Goal: Task Accomplishment & Management: Use online tool/utility

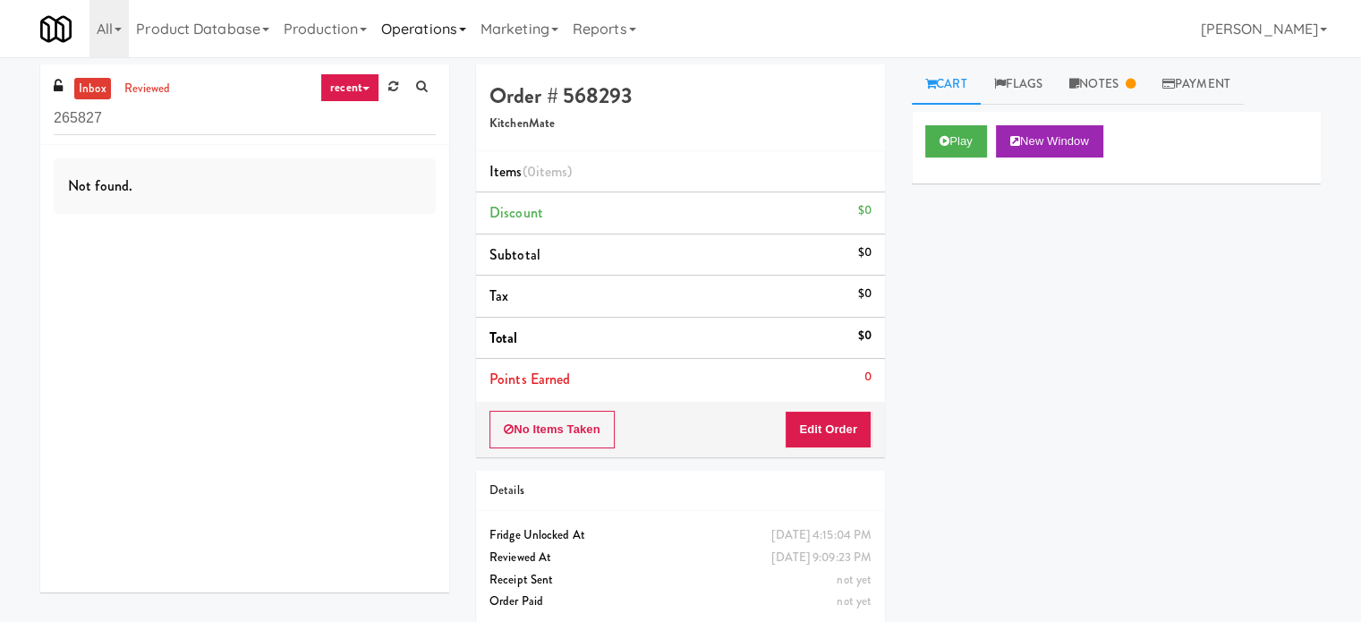
click at [409, 30] on link "Operations" at bounding box center [423, 28] width 99 height 57
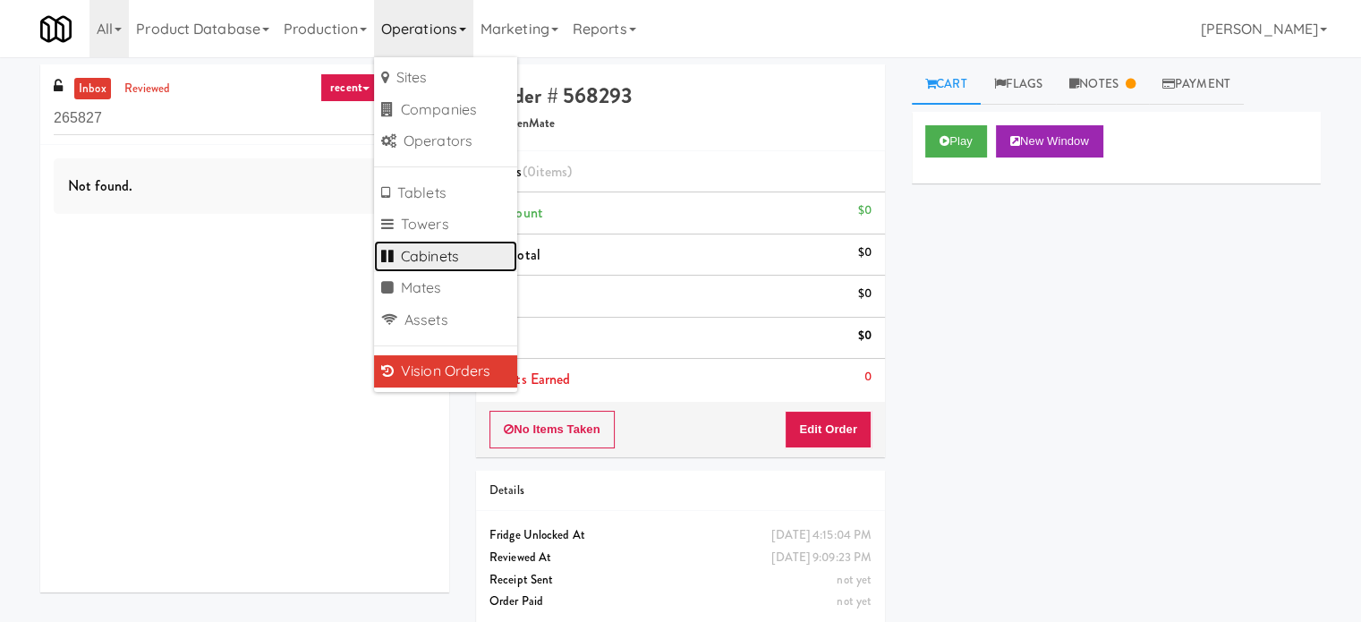
click at [434, 260] on link "Cabinets" at bounding box center [445, 257] width 143 height 32
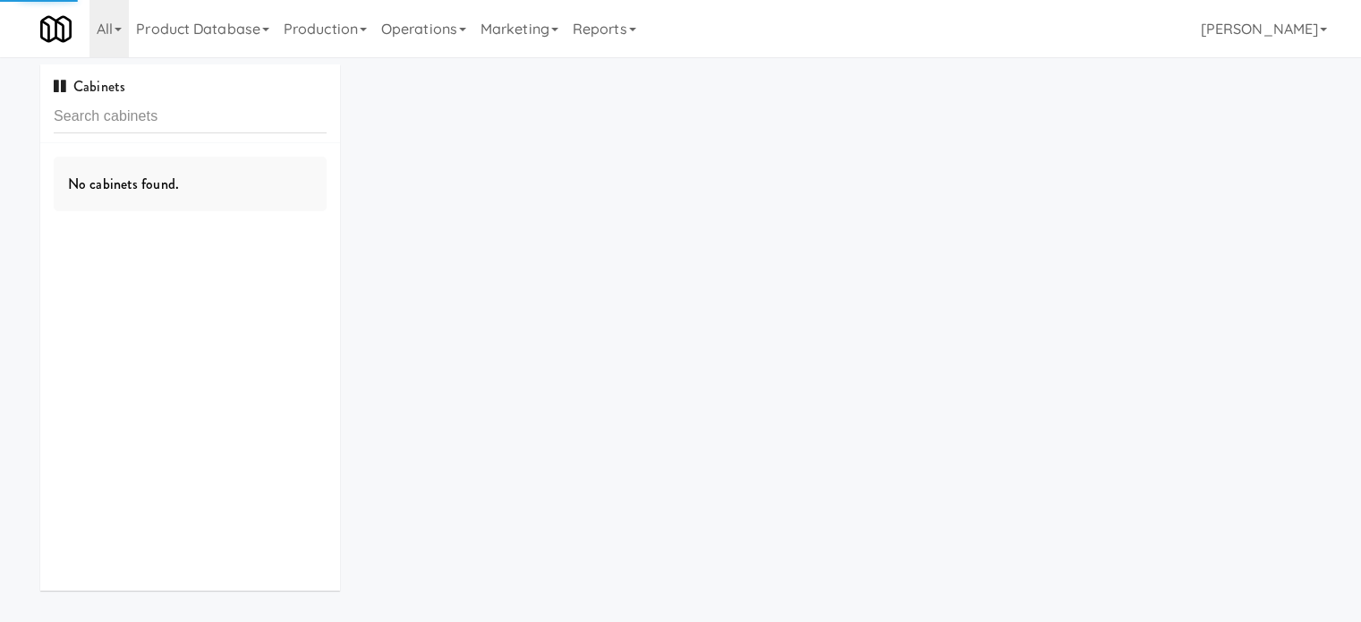
click at [194, 120] on input "text" at bounding box center [190, 116] width 273 height 33
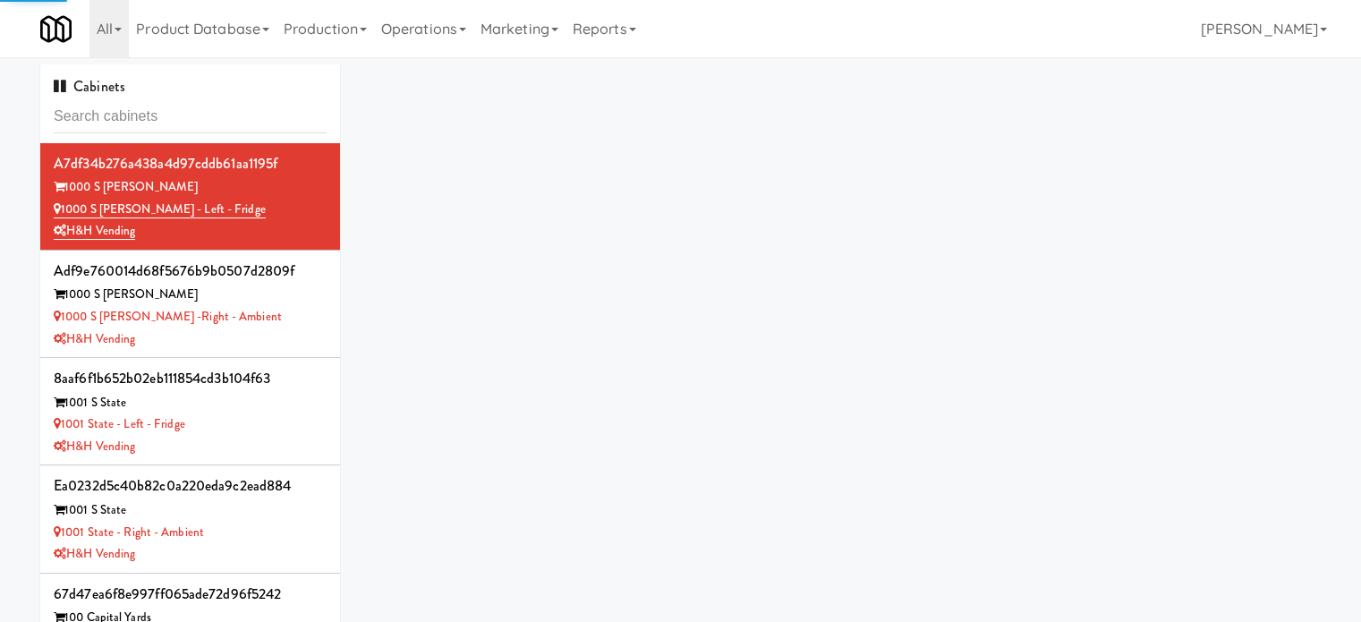
click at [195, 119] on input "text" at bounding box center [190, 116] width 273 height 33
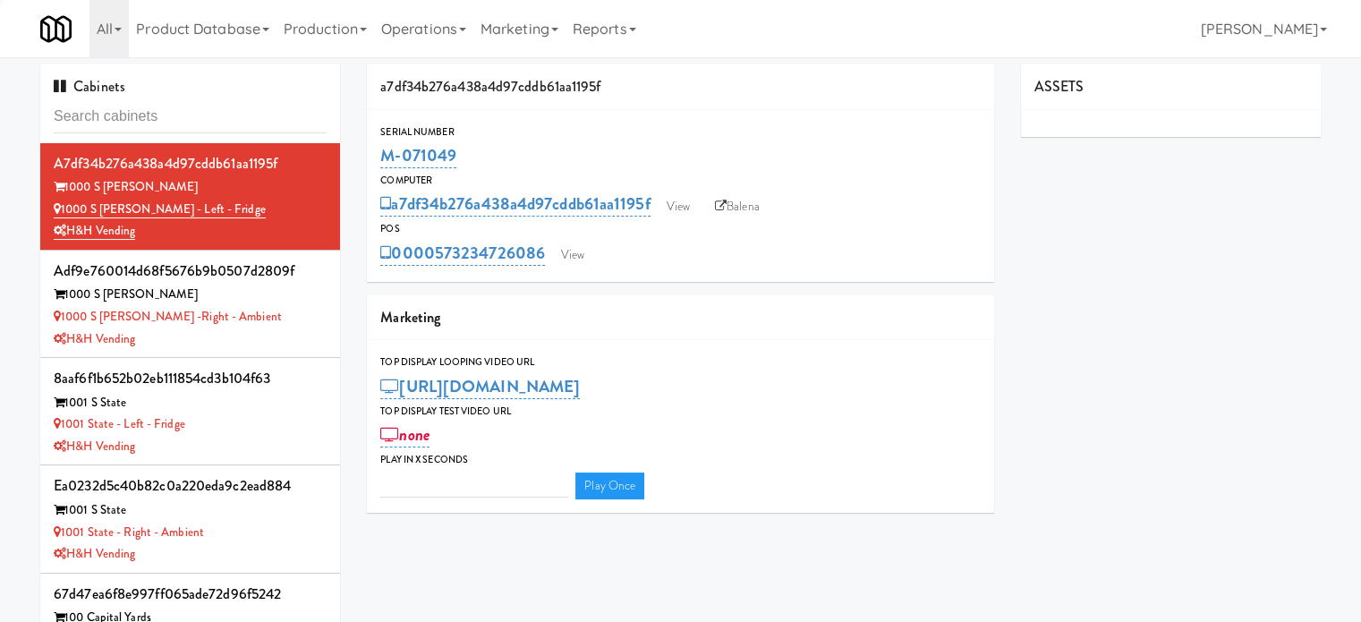
click at [195, 119] on input "text" at bounding box center [190, 116] width 273 height 33
click at [195, 117] on input "text" at bounding box center [190, 116] width 273 height 33
type input "3"
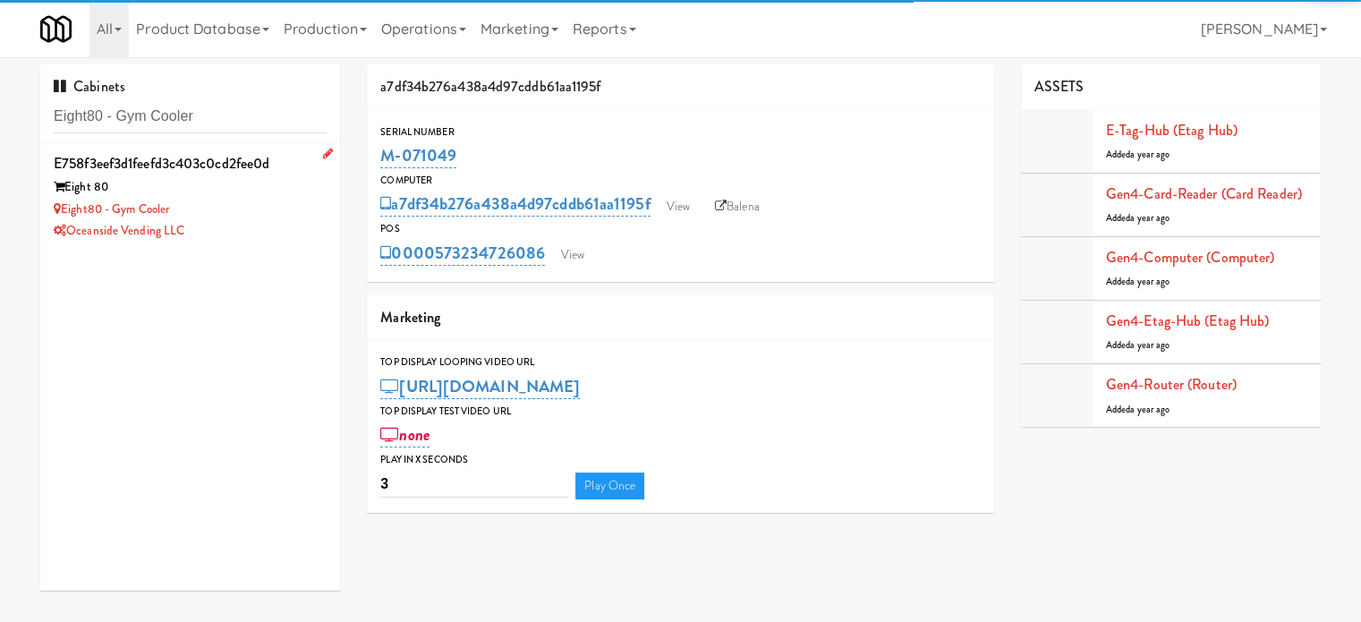
type input "Eight80 - Gym Cooler"
click at [277, 214] on div "Eight80 - Gym Cooler" at bounding box center [190, 210] width 273 height 22
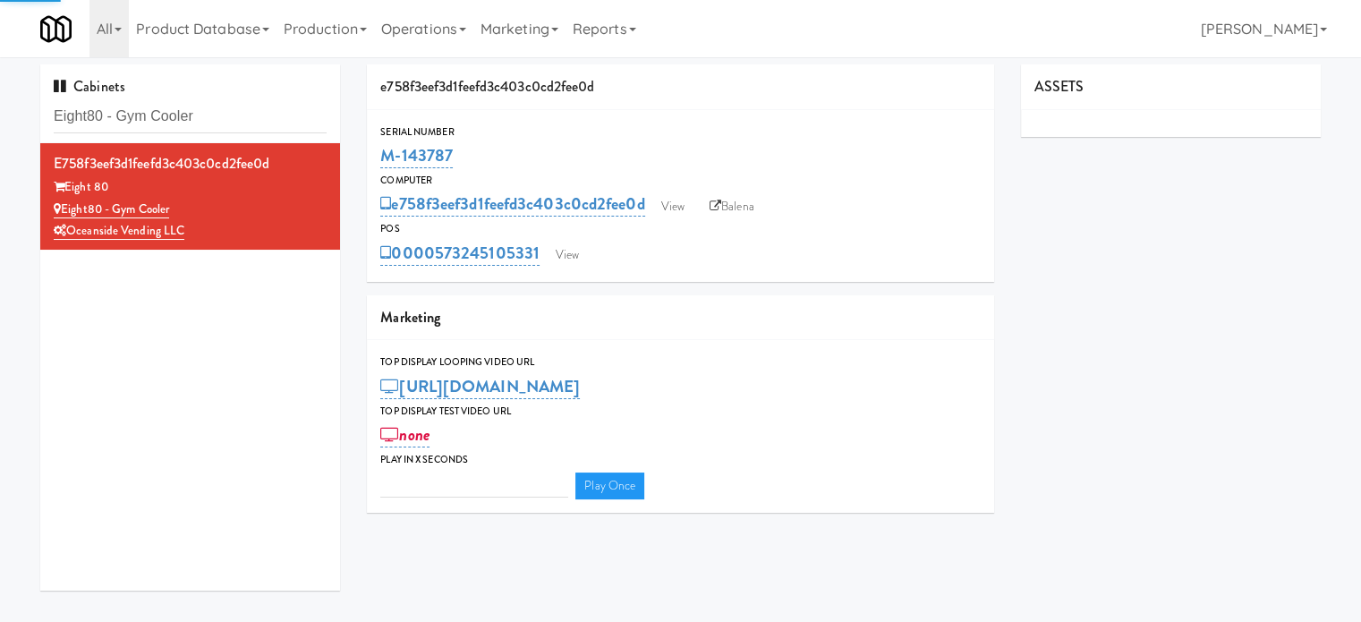
type input "3"
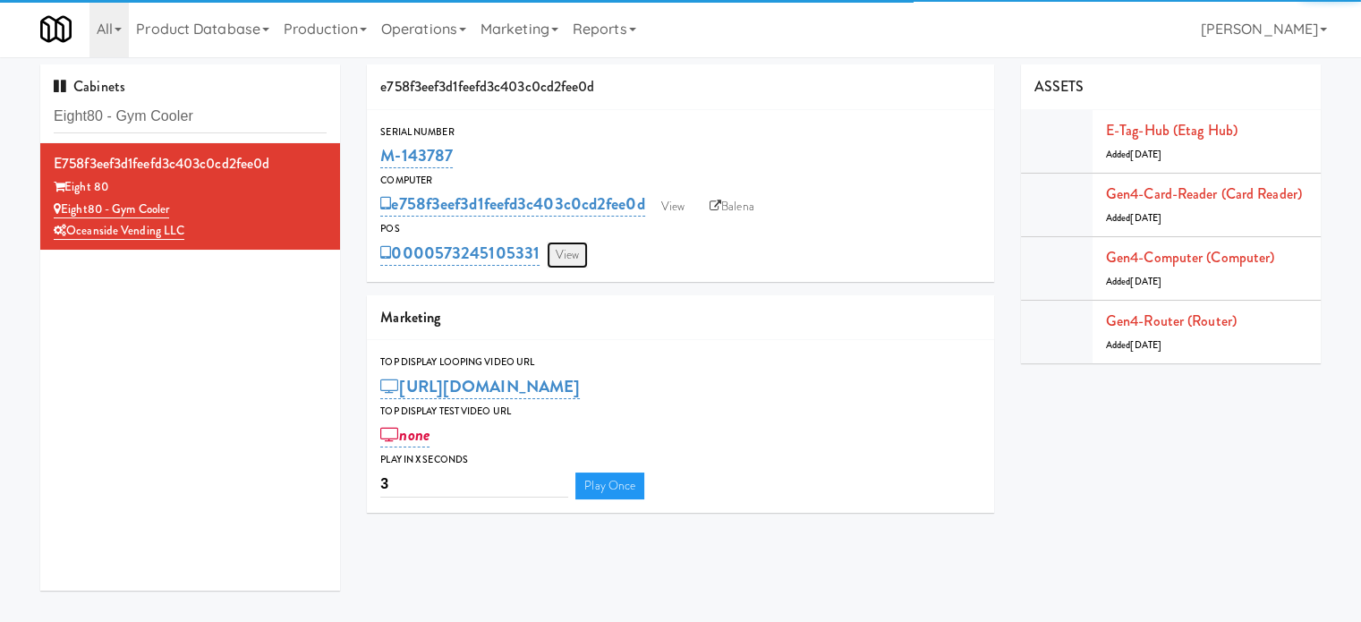
click at [561, 253] on link "View" at bounding box center [567, 255] width 41 height 27
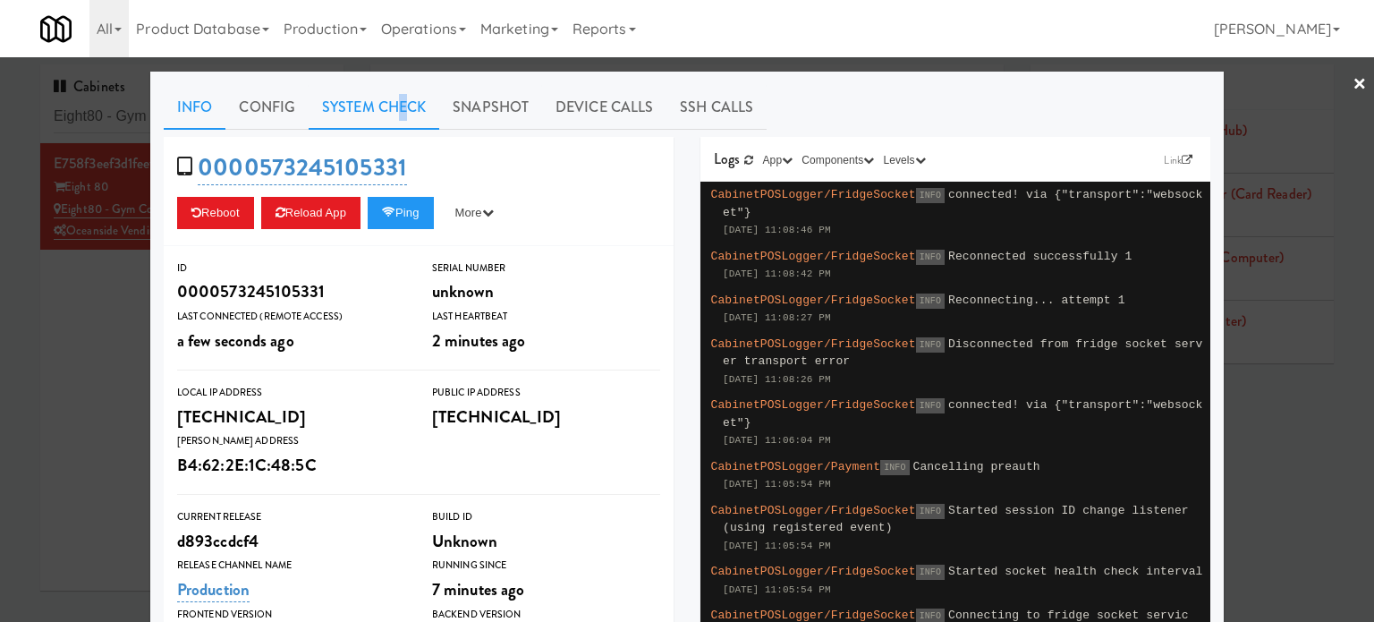
click at [395, 105] on link "System Check" at bounding box center [374, 107] width 131 height 45
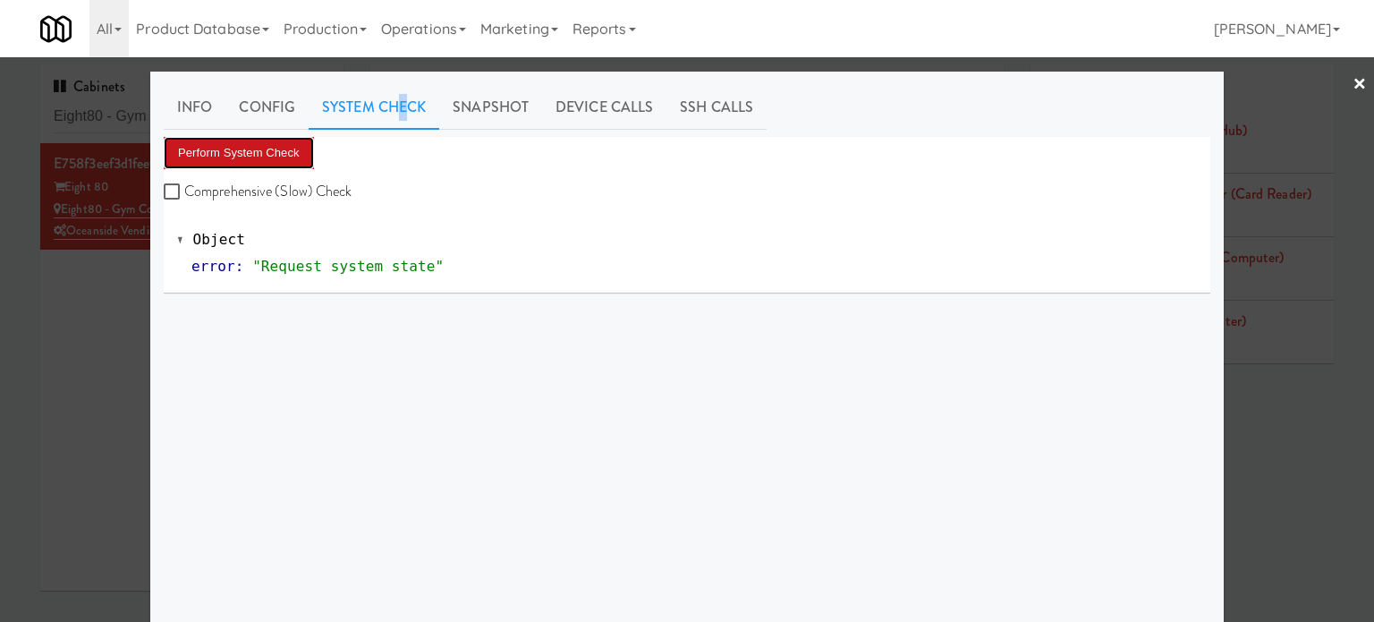
click at [262, 145] on button "Perform System Check" at bounding box center [239, 153] width 150 height 32
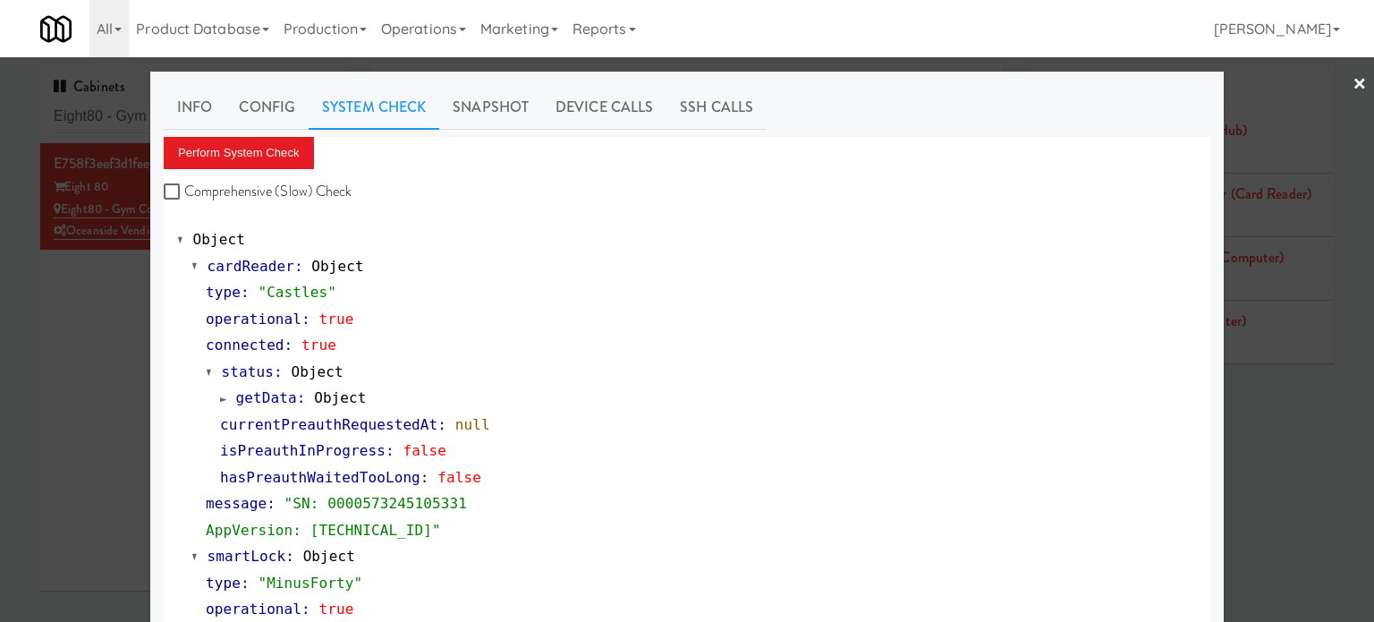
drag, startPoint x: 34, startPoint y: 335, endPoint x: 67, endPoint y: 322, distance: 35.7
click at [34, 337] on div at bounding box center [687, 311] width 1374 height 622
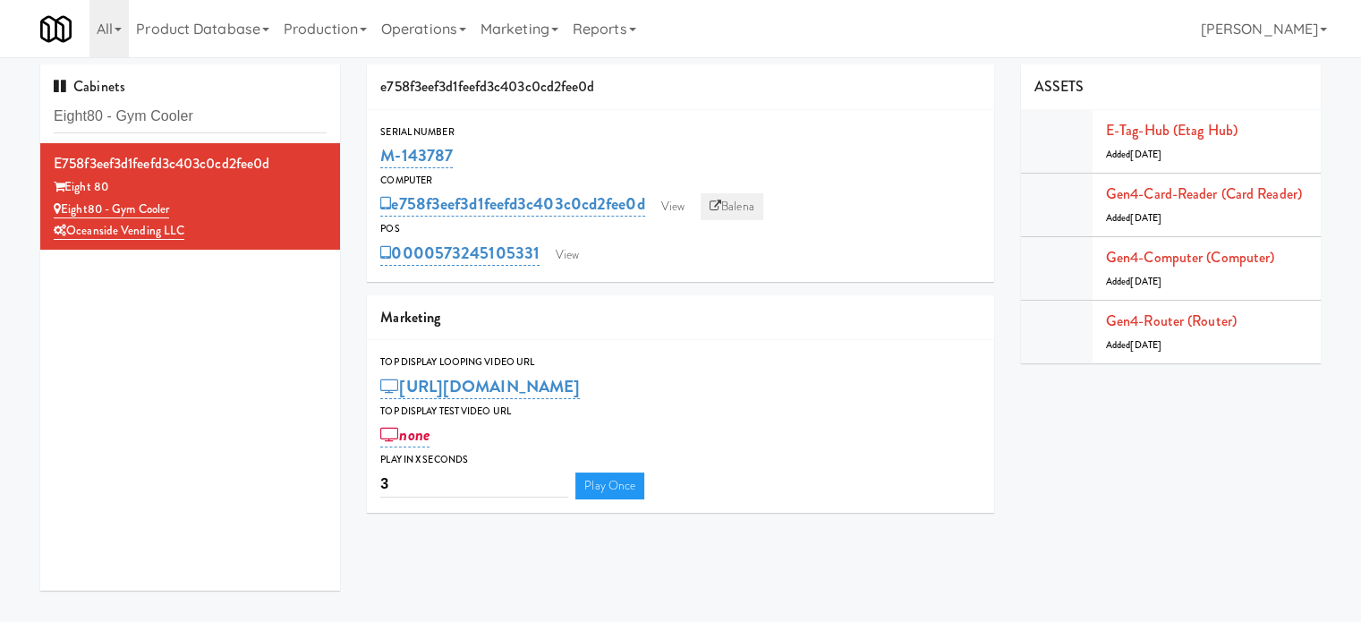
click at [757, 213] on link "Balena" at bounding box center [732, 206] width 63 height 27
click at [254, 127] on input "Eight80 - Gym Cooler" at bounding box center [190, 116] width 273 height 33
click at [254, 126] on input "Eight80 - Gym Cooler" at bounding box center [190, 116] width 273 height 33
click at [254, 123] on input "Eight80 - Gym Cooler" at bounding box center [190, 116] width 273 height 33
click at [254, 121] on input "Eight80 - Gym Cooler" at bounding box center [190, 116] width 273 height 33
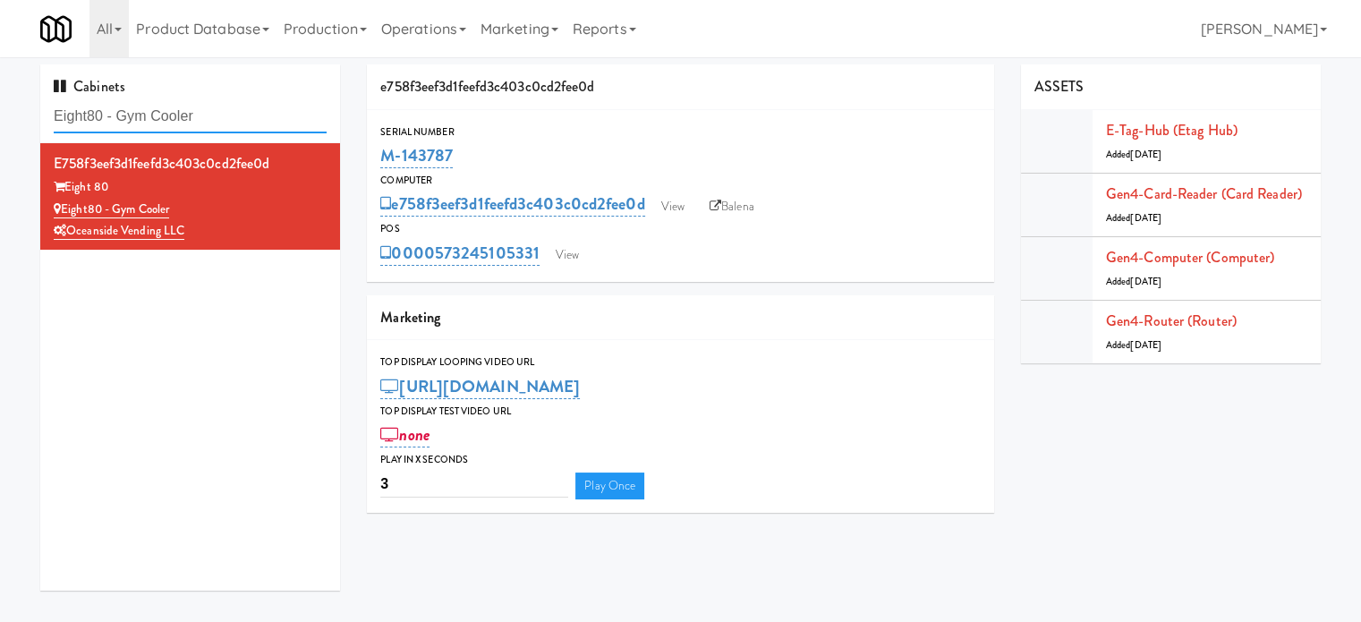
click at [251, 117] on input "Eight80 - Gym Cooler" at bounding box center [190, 116] width 273 height 33
paste input "Avant HP - Cooler - Middle"
type input "Avant HP - Cooler - Middle"
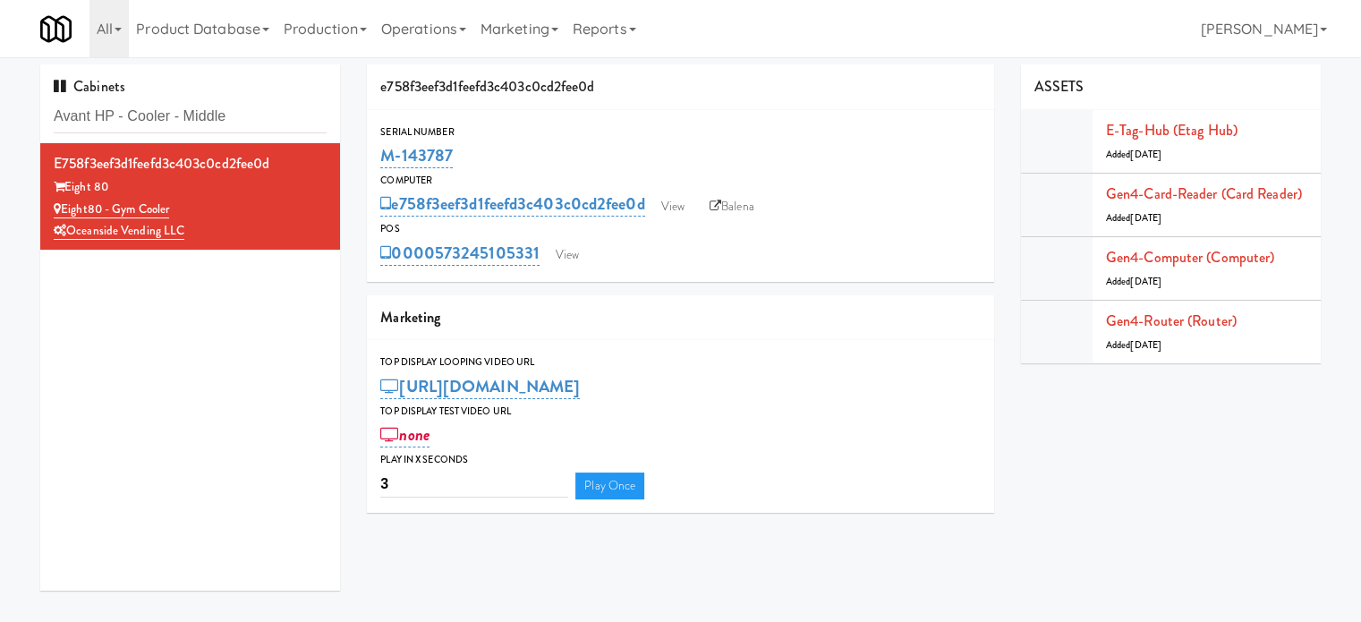
click at [258, 92] on div "Cabinets Avant HP - Cooler - Middle" at bounding box center [190, 103] width 300 height 79
click at [264, 112] on input "Avant HP - Cooler - Middle" at bounding box center [190, 116] width 273 height 33
click at [264, 110] on input "Avant HP - Cooler - Middle" at bounding box center [190, 116] width 273 height 33
click at [263, 112] on input "Avant HP - Cooler - Middle" at bounding box center [190, 116] width 273 height 33
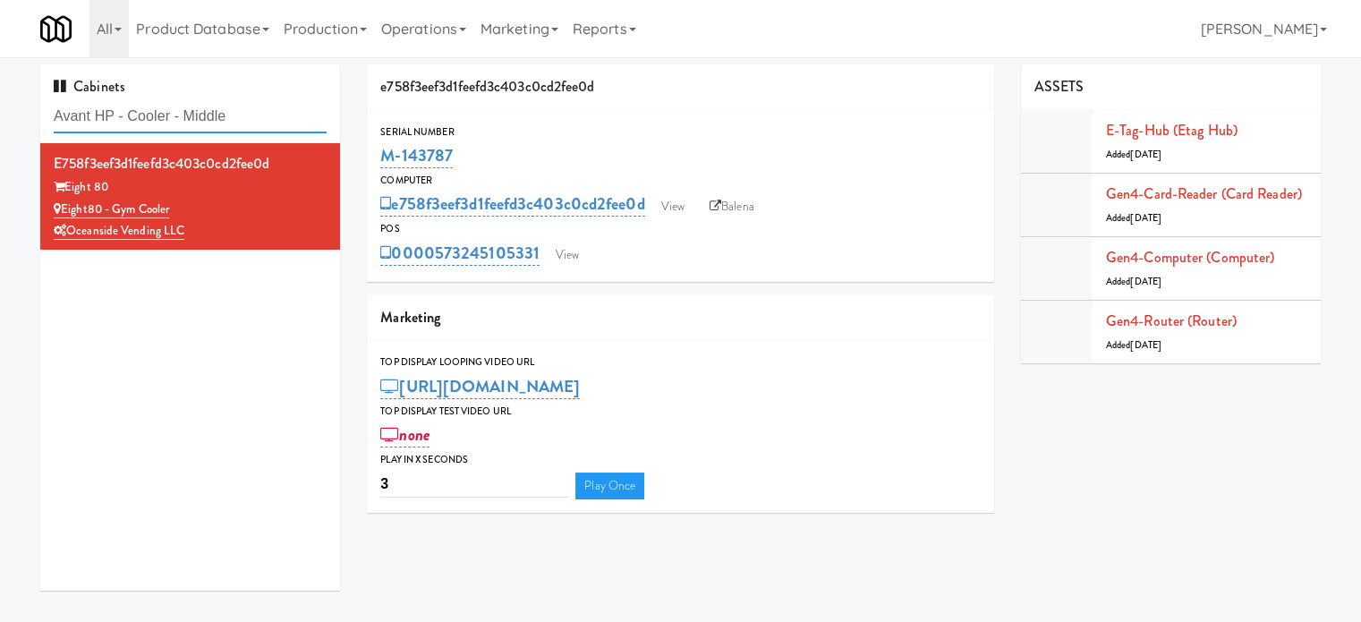
click at [263, 112] on input "Avant HP - Cooler - Middle" at bounding box center [190, 116] width 273 height 33
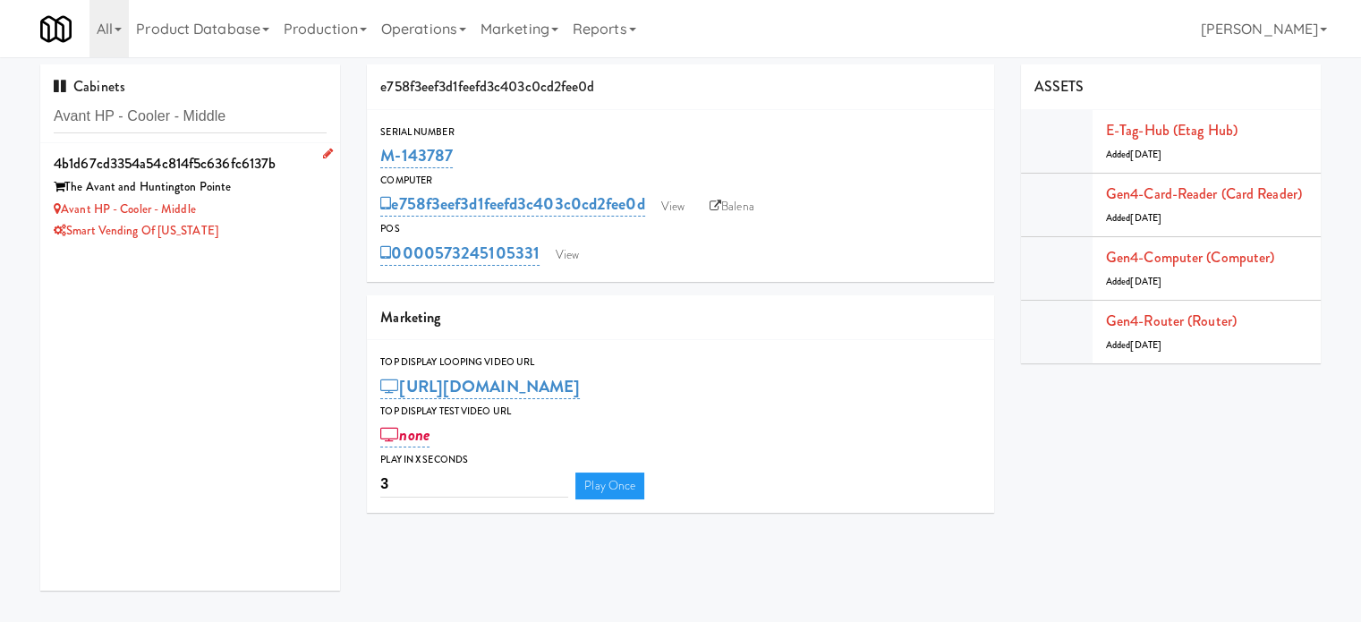
drag, startPoint x: 259, startPoint y: 214, endPoint x: 308, endPoint y: 167, distance: 67.1
click at [265, 211] on div "Avant HP - Cooler - Middle" at bounding box center [190, 210] width 273 height 22
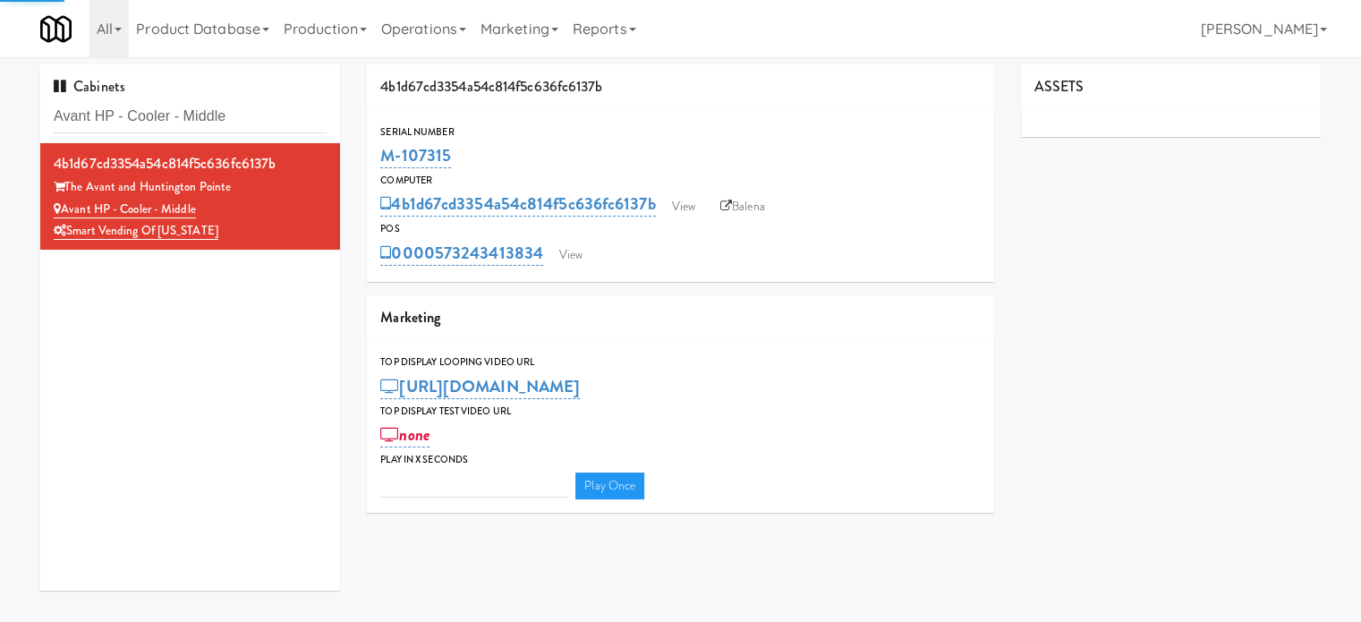
type input "3"
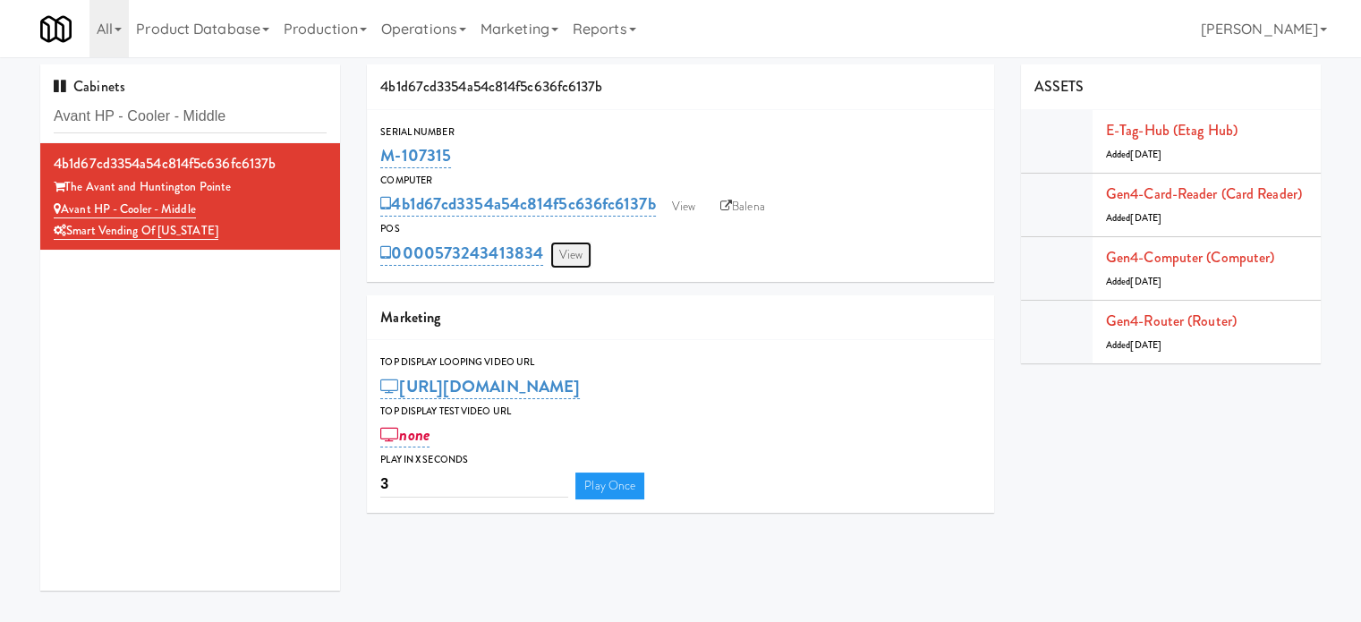
click at [578, 257] on link "View" at bounding box center [570, 255] width 41 height 27
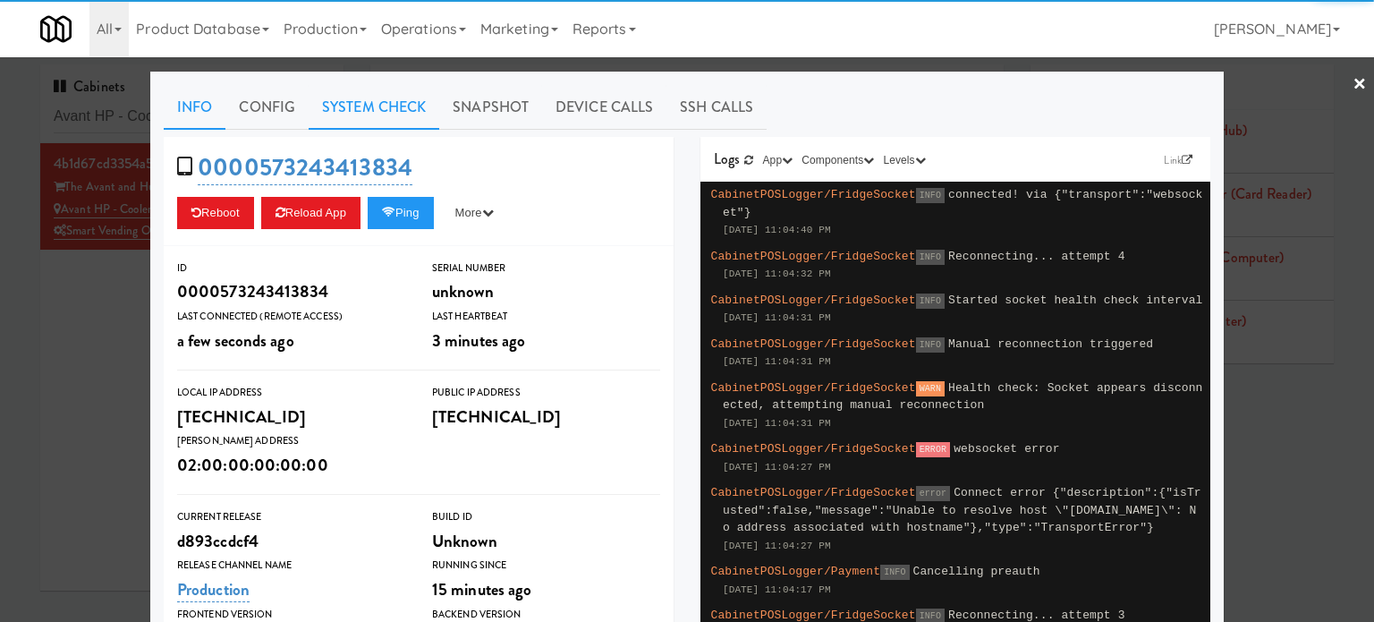
click at [372, 113] on link "System Check" at bounding box center [374, 107] width 131 height 45
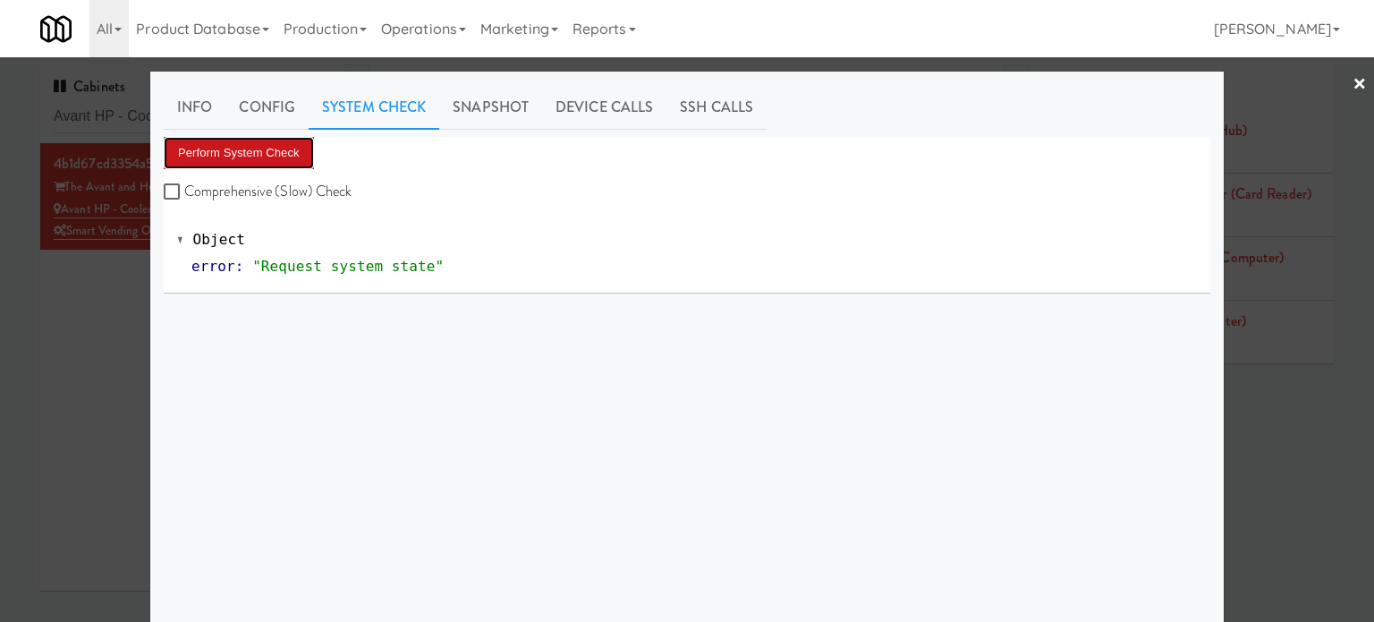
click at [267, 157] on button "Perform System Check" at bounding box center [239, 153] width 150 height 32
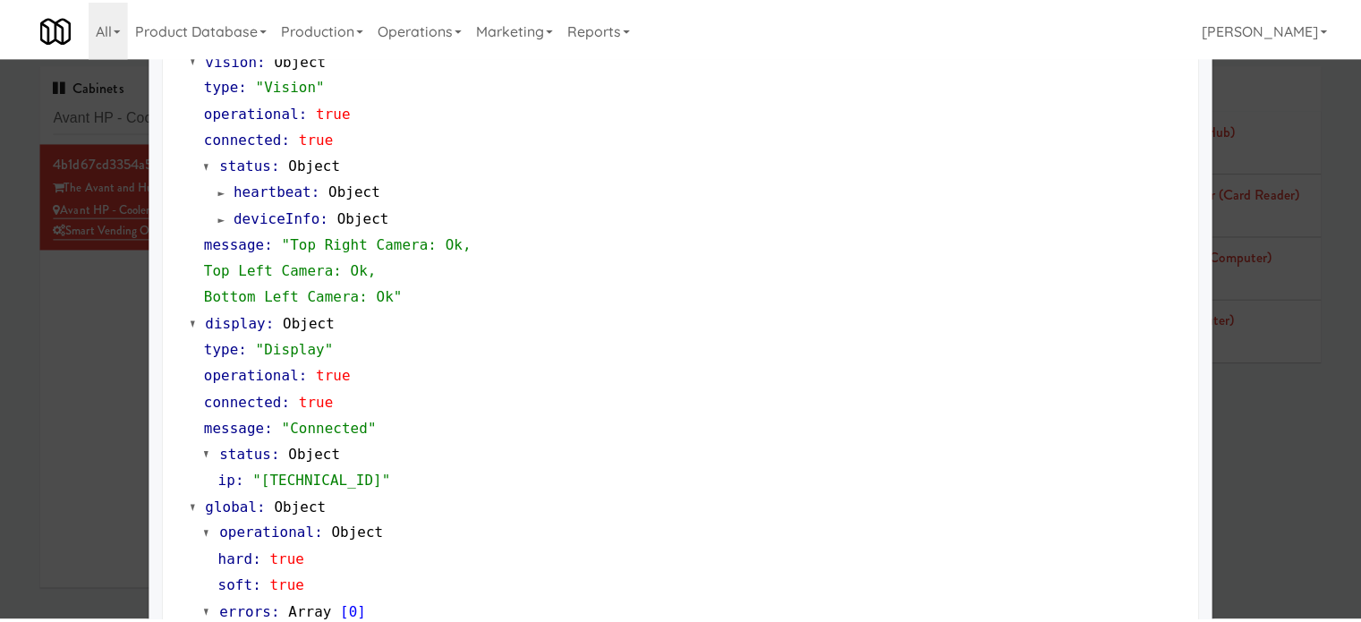
scroll to position [767, 0]
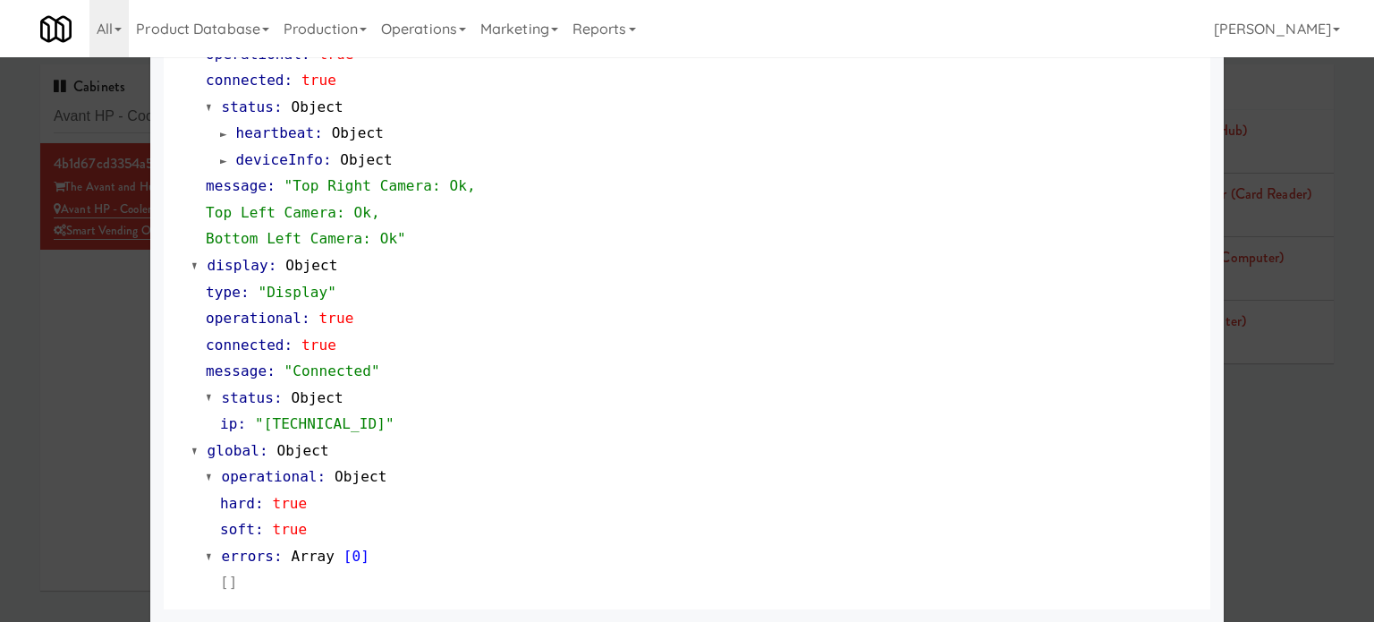
click at [17, 398] on div at bounding box center [687, 311] width 1374 height 622
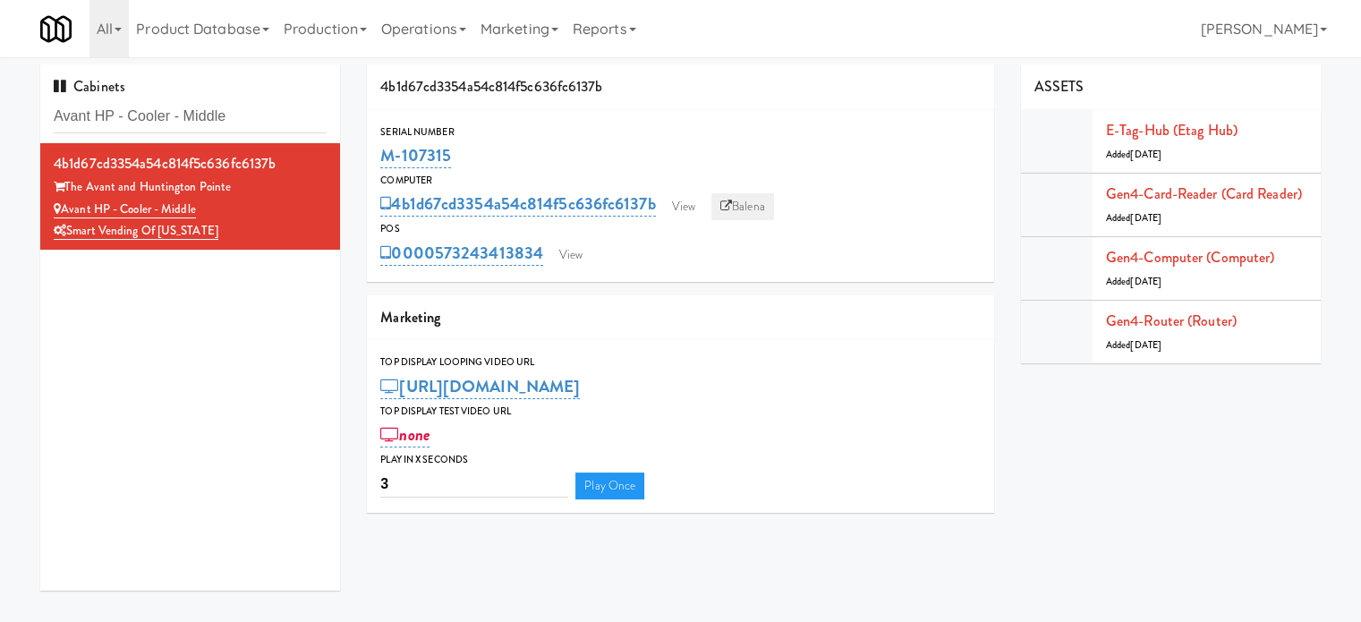
click at [744, 203] on link "Balena" at bounding box center [742, 206] width 63 height 27
click at [262, 109] on input "Avant HP - Cooler - Middle" at bounding box center [190, 116] width 273 height 33
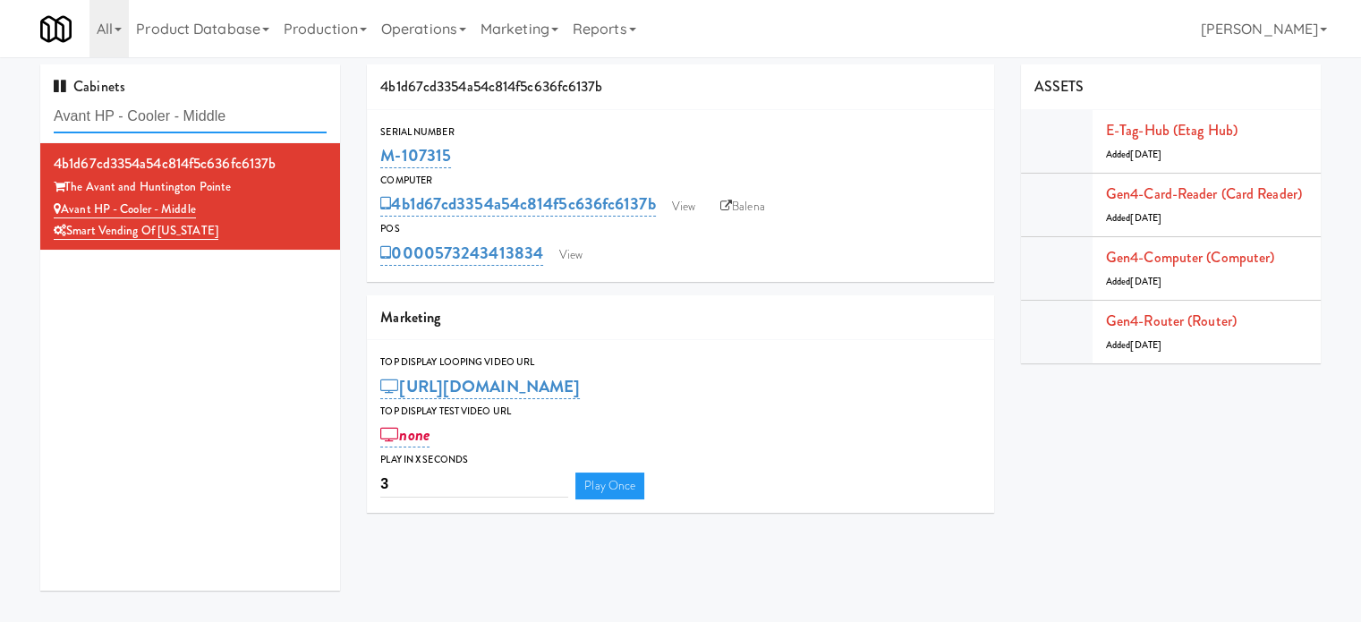
paste input "Resa - Pantry"
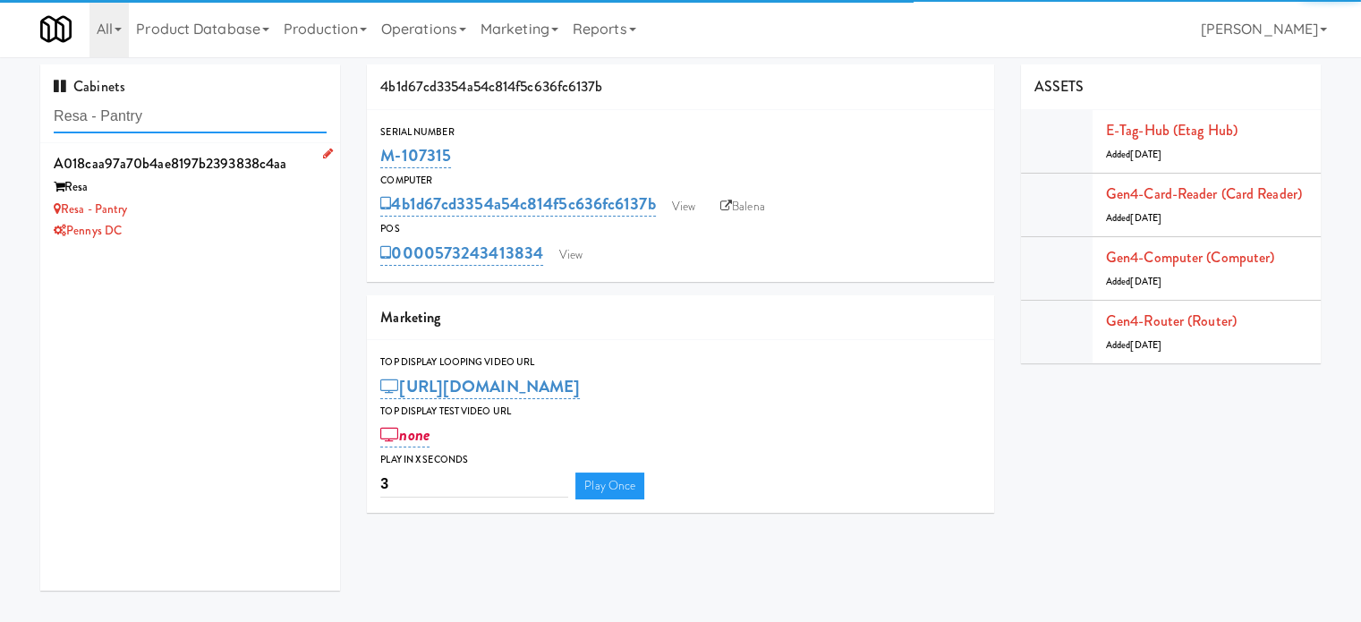
type input "Resa - Pantry"
click at [286, 202] on div "Resa - Pantry" at bounding box center [190, 210] width 273 height 22
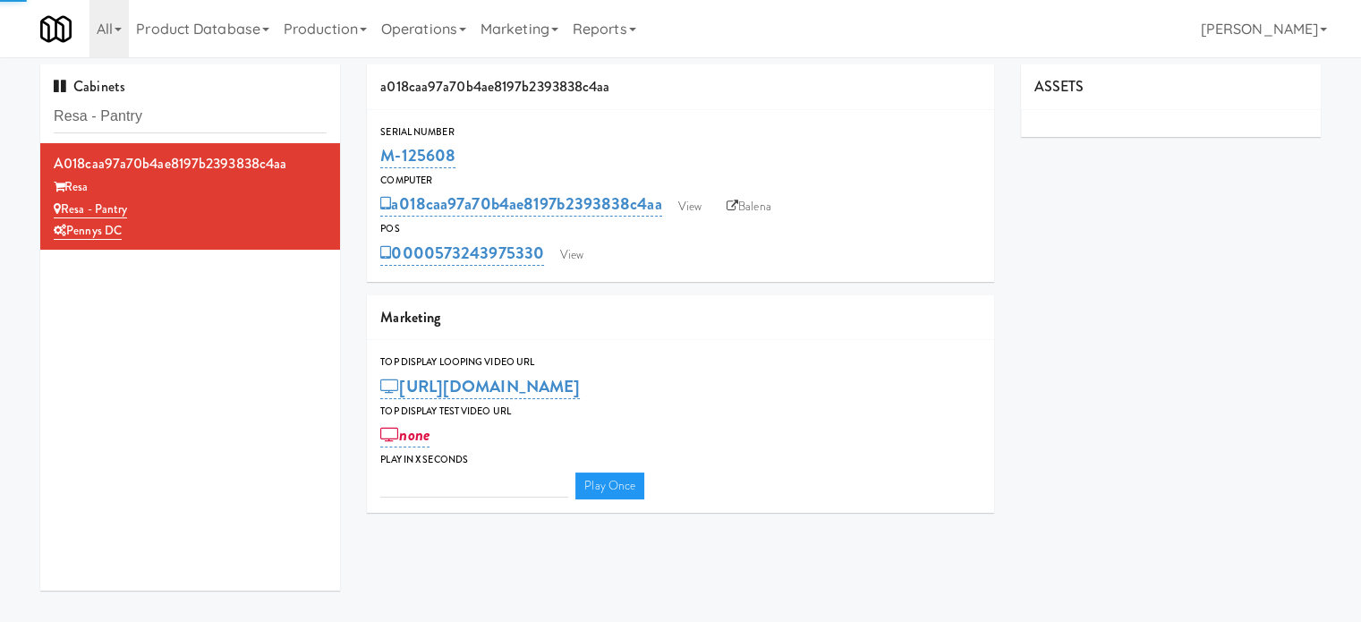
type input "3"
click at [576, 258] on link "View" at bounding box center [571, 255] width 41 height 27
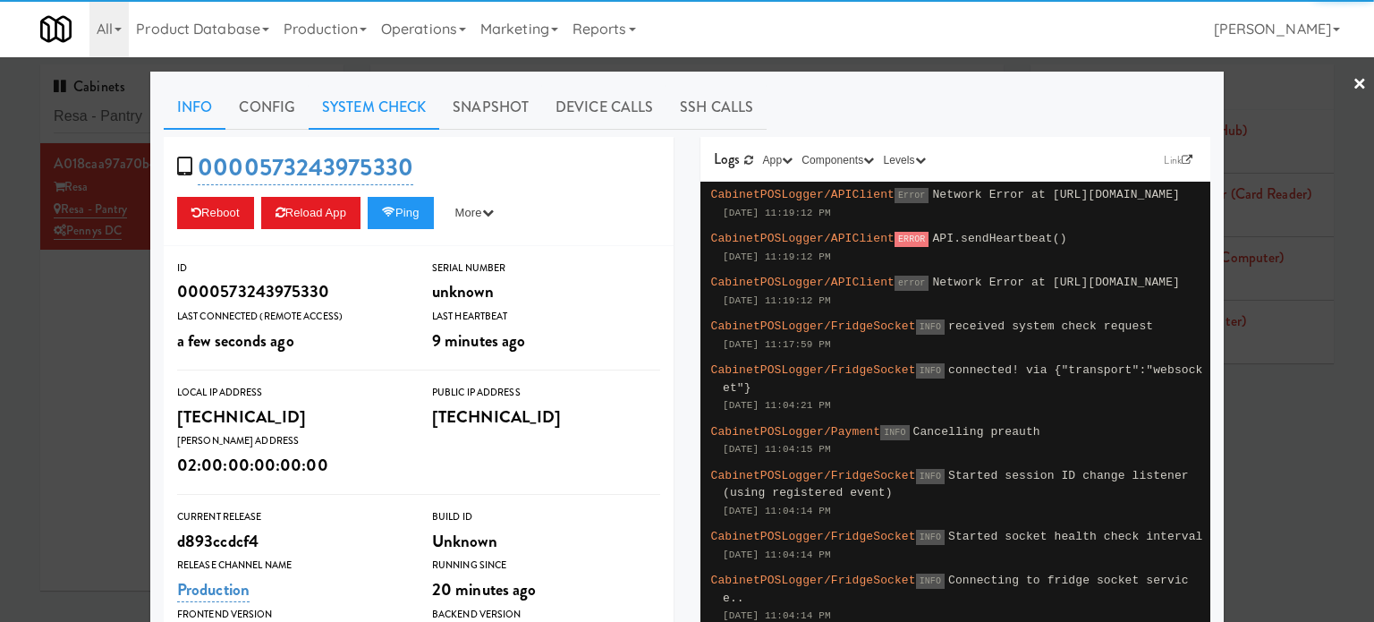
click at [362, 108] on link "System Check" at bounding box center [374, 107] width 131 height 45
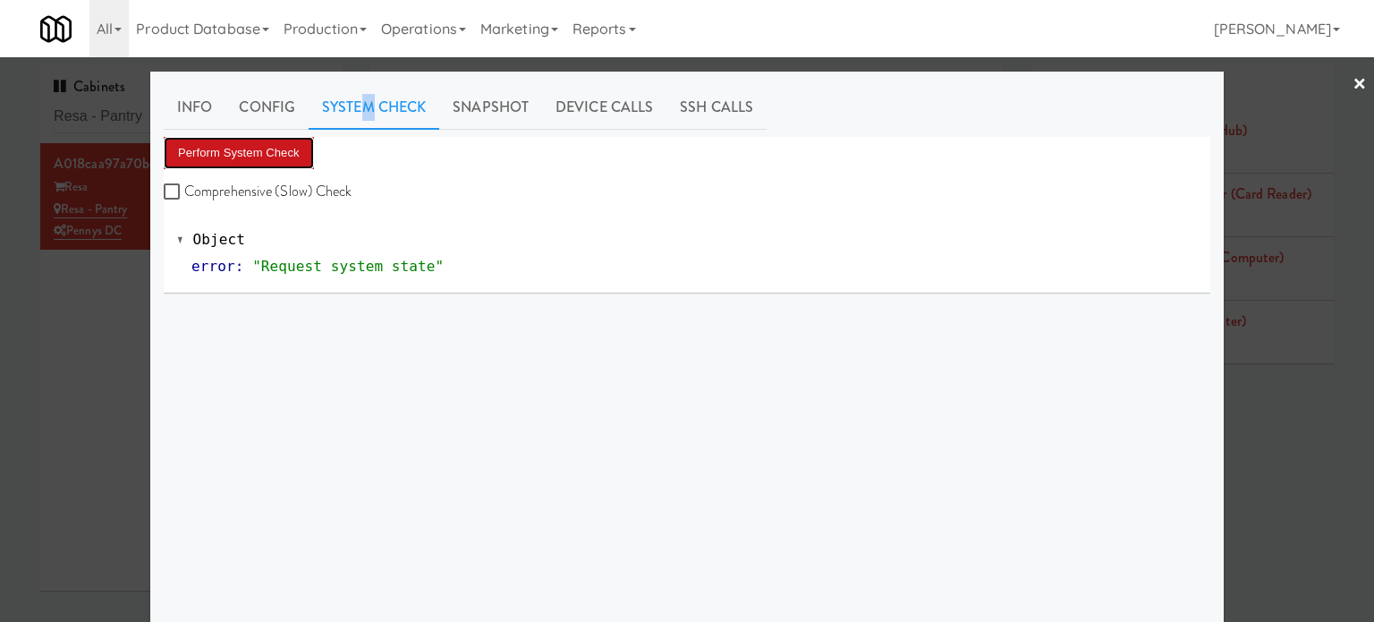
click at [279, 148] on button "Perform System Check" at bounding box center [239, 153] width 150 height 32
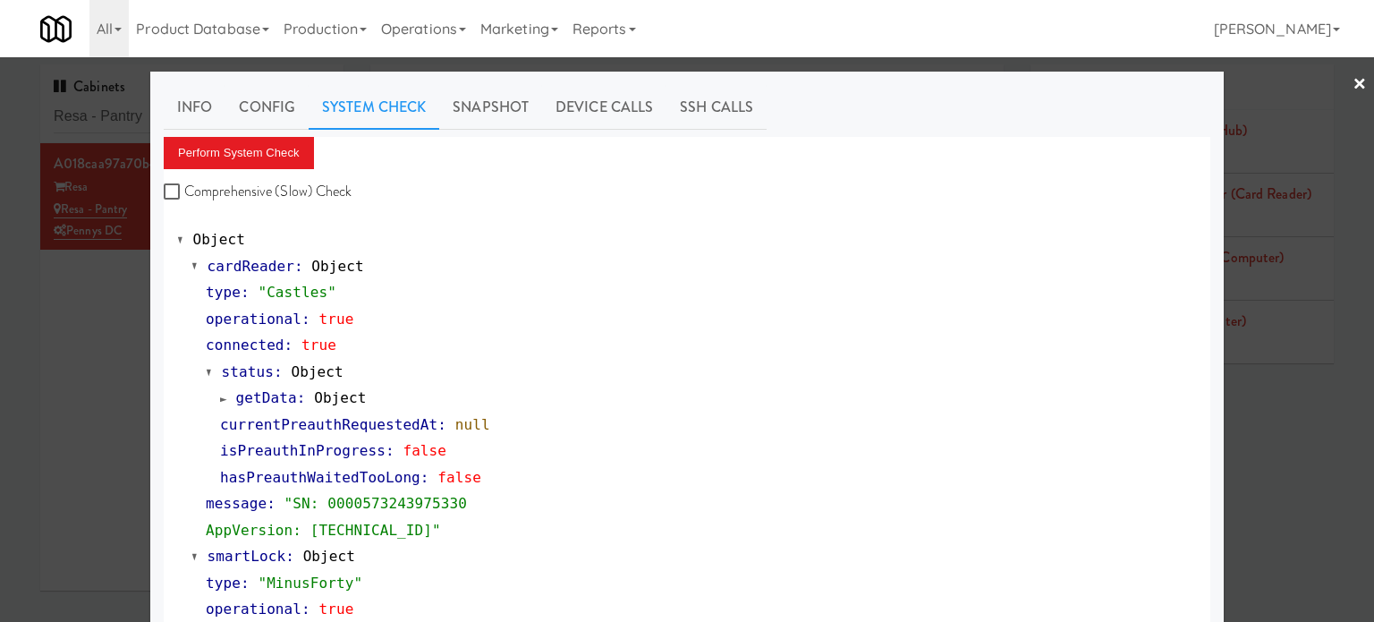
drag, startPoint x: 1312, startPoint y: 412, endPoint x: 1135, endPoint y: 335, distance: 193.1
click at [1316, 411] on div at bounding box center [687, 311] width 1374 height 622
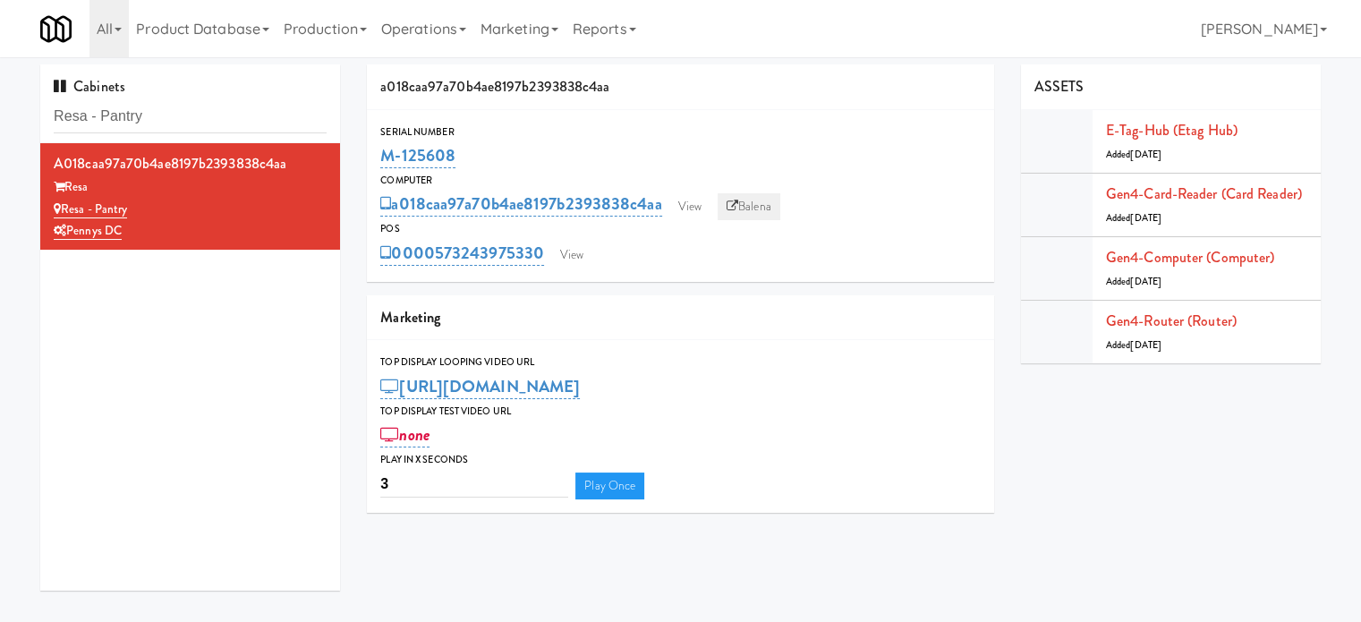
click at [760, 205] on link "Balena" at bounding box center [749, 206] width 63 height 27
